Goal: Information Seeking & Learning: Learn about a topic

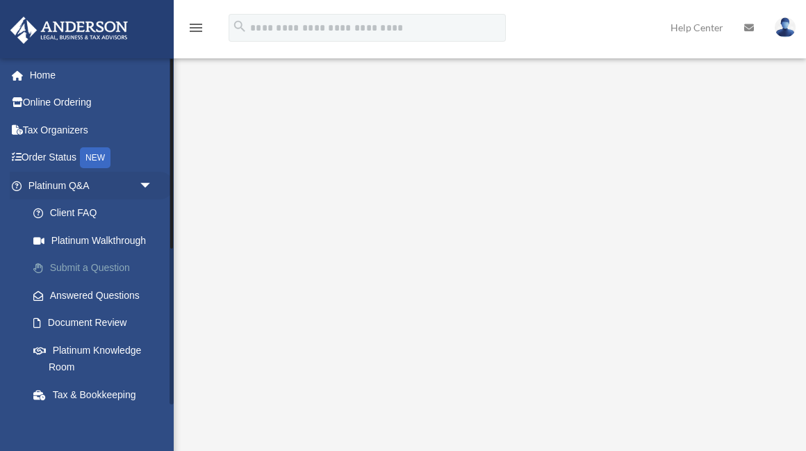
scroll to position [22, 0]
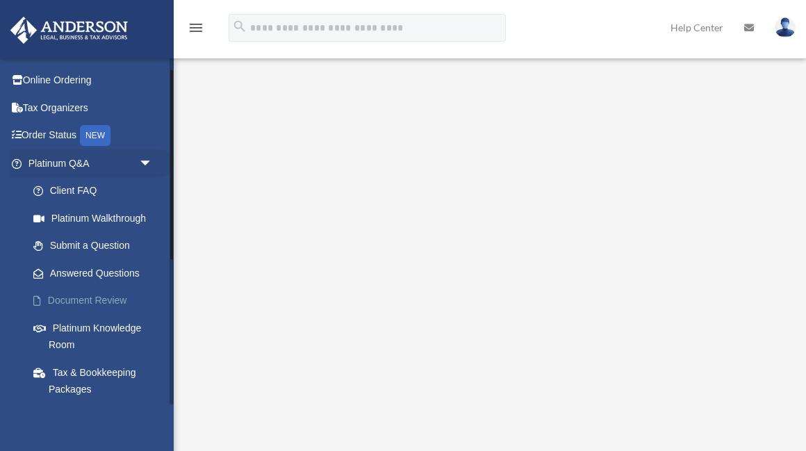
click at [76, 302] on link "Document Review" at bounding box center [96, 301] width 154 height 28
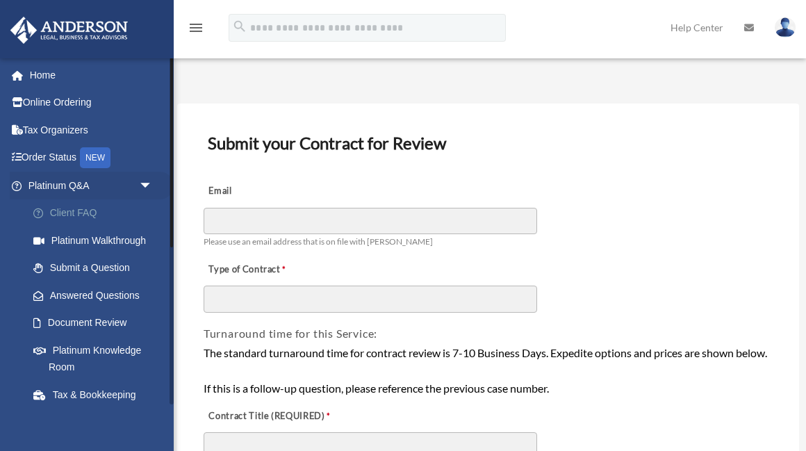
click at [52, 211] on link "Client FAQ" at bounding box center [96, 213] width 154 height 28
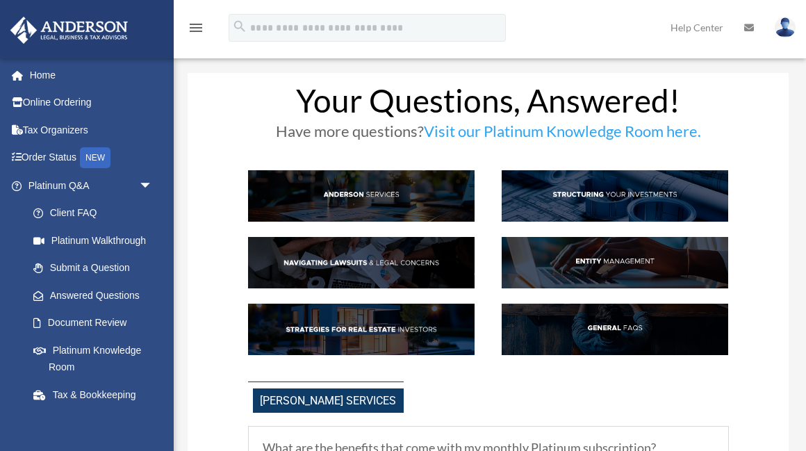
click at [332, 328] on img at bounding box center [361, 329] width 227 height 51
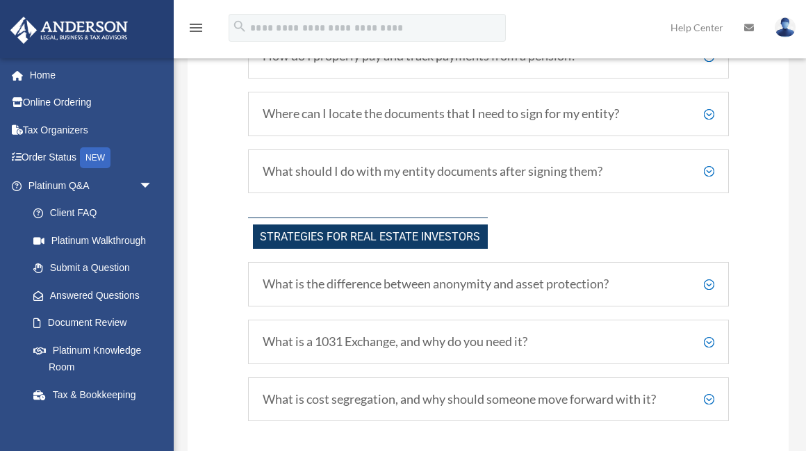
scroll to position [2489, 0]
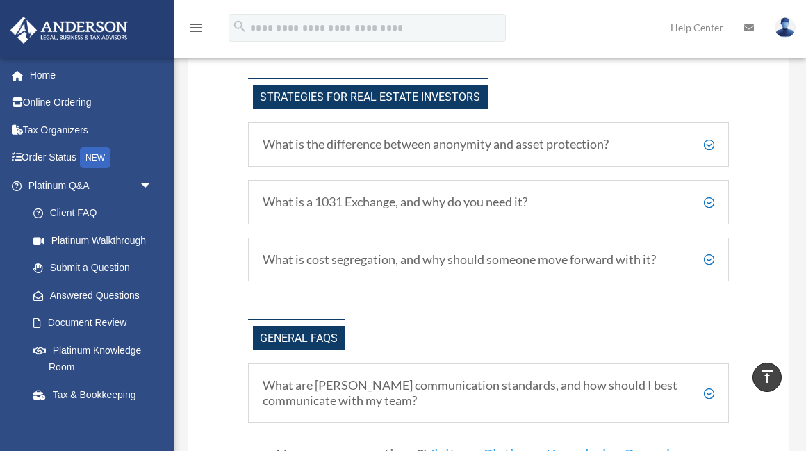
click at [709, 266] on h5 "What is cost segregation, and why should someone move forward with it?" at bounding box center [489, 259] width 452 height 15
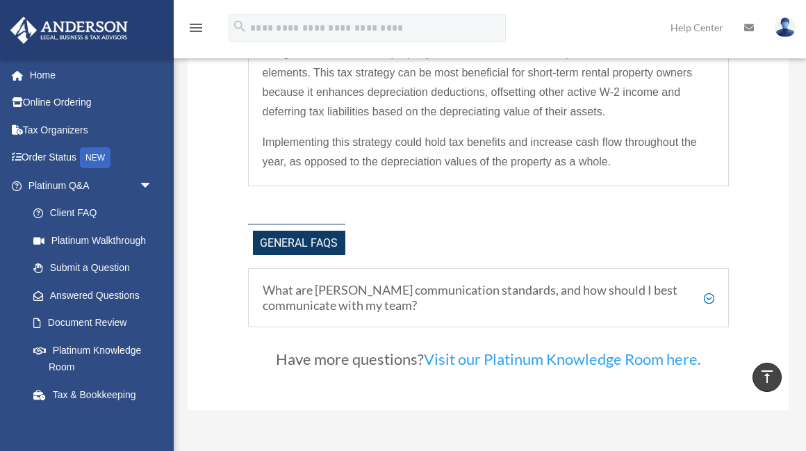
scroll to position [2746, 0]
click at [707, 303] on h5 "What are [PERSON_NAME] communication standards, and how should I best communica…" at bounding box center [489, 297] width 452 height 30
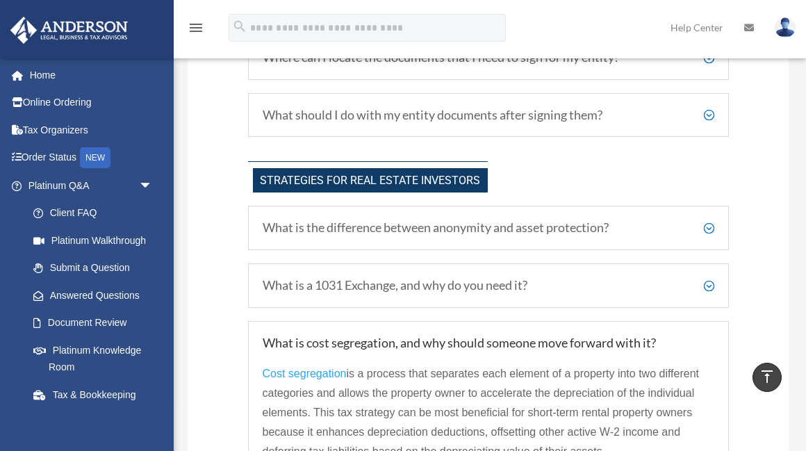
scroll to position [2401, 0]
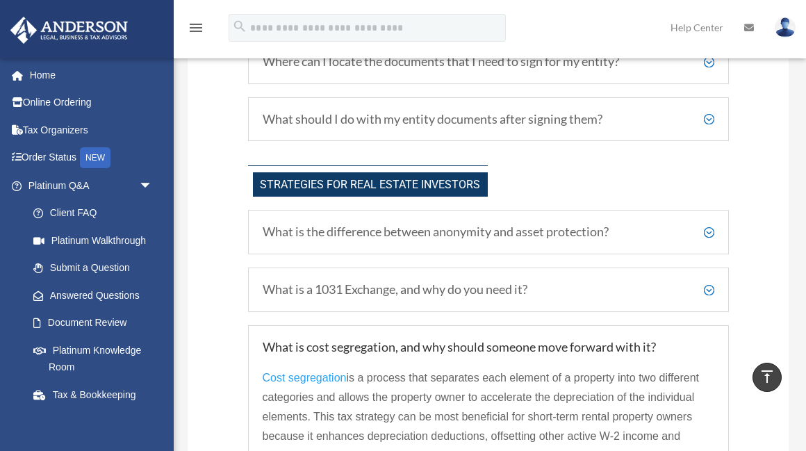
click at [711, 297] on h5 "What is a 1031 Exchange, and why do you need it?" at bounding box center [489, 289] width 452 height 15
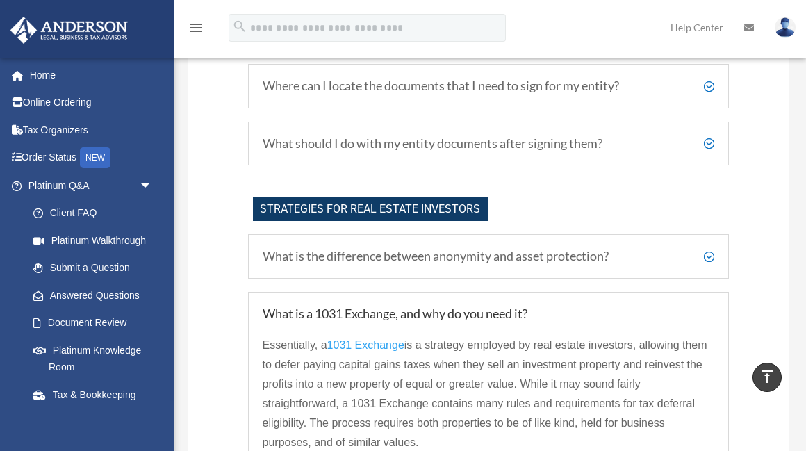
scroll to position [2367, 0]
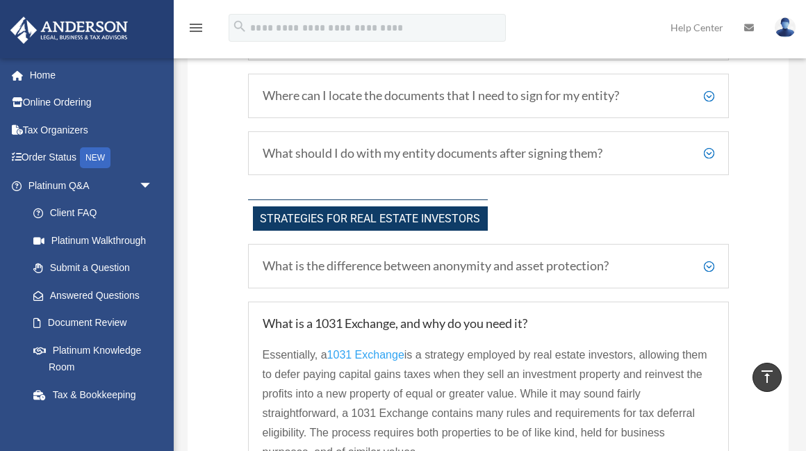
click at [712, 272] on h5 "What is the difference between anonymity and asset protection?" at bounding box center [489, 266] width 452 height 15
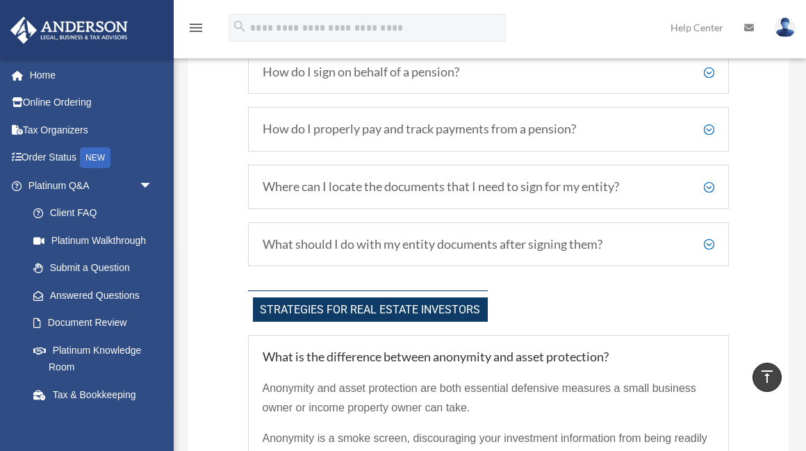
scroll to position [2278, 0]
click at [710, 248] on h5 "What should I do with my entity documents after signing them?" at bounding box center [489, 243] width 452 height 15
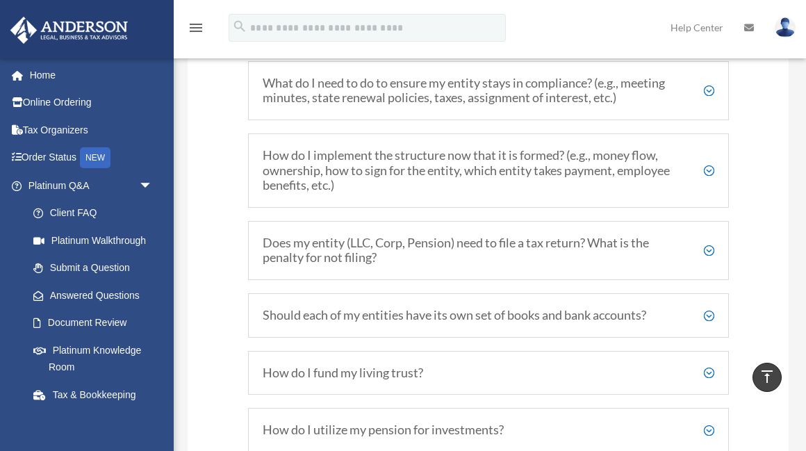
scroll to position [1860, 0]
click at [708, 377] on h5 "How do I fund my living trust?" at bounding box center [489, 373] width 452 height 15
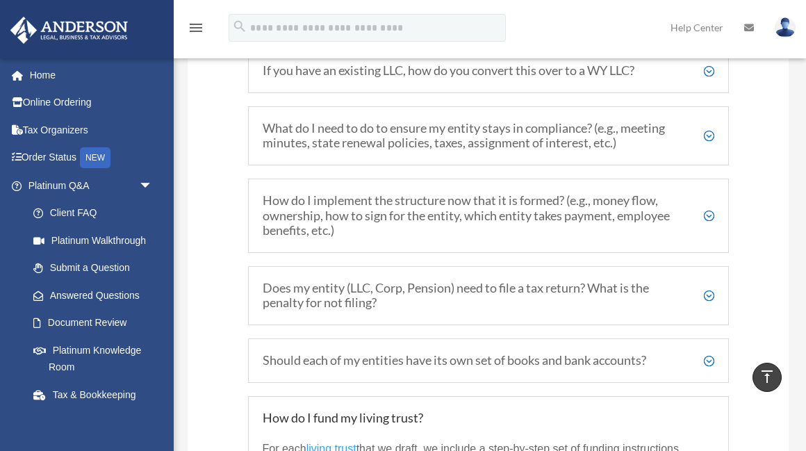
scroll to position [1824, 0]
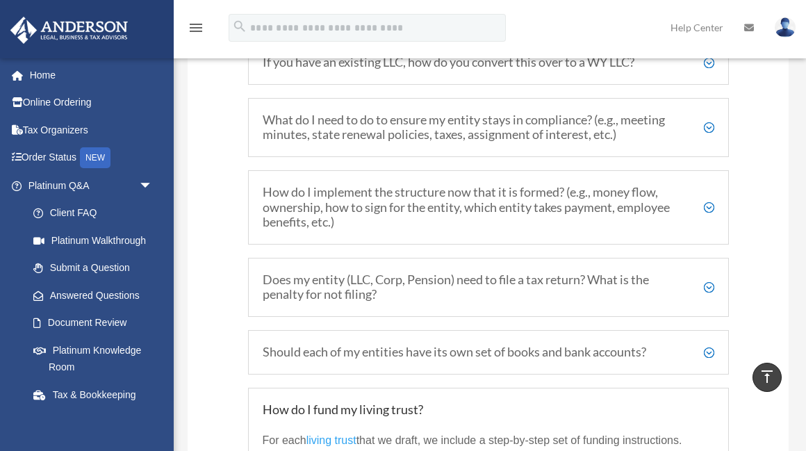
click at [709, 359] on h5 "Should each of my entities have its own set of books and bank accounts?" at bounding box center [489, 352] width 452 height 15
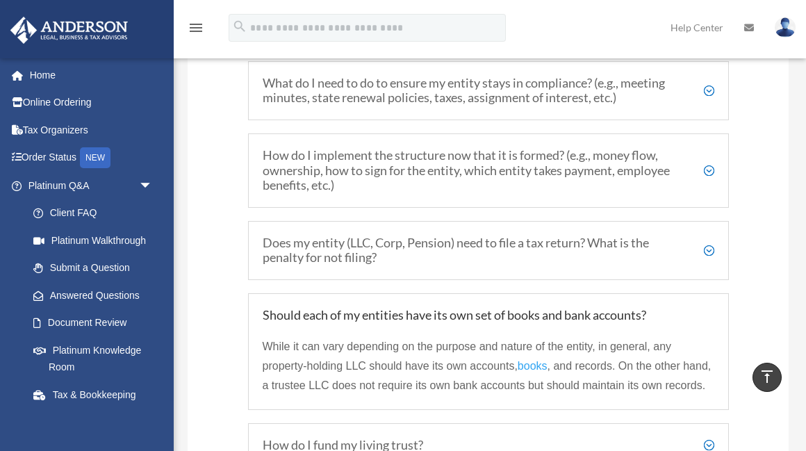
scroll to position [1847, 0]
